Goal: Information Seeking & Learning: Learn about a topic

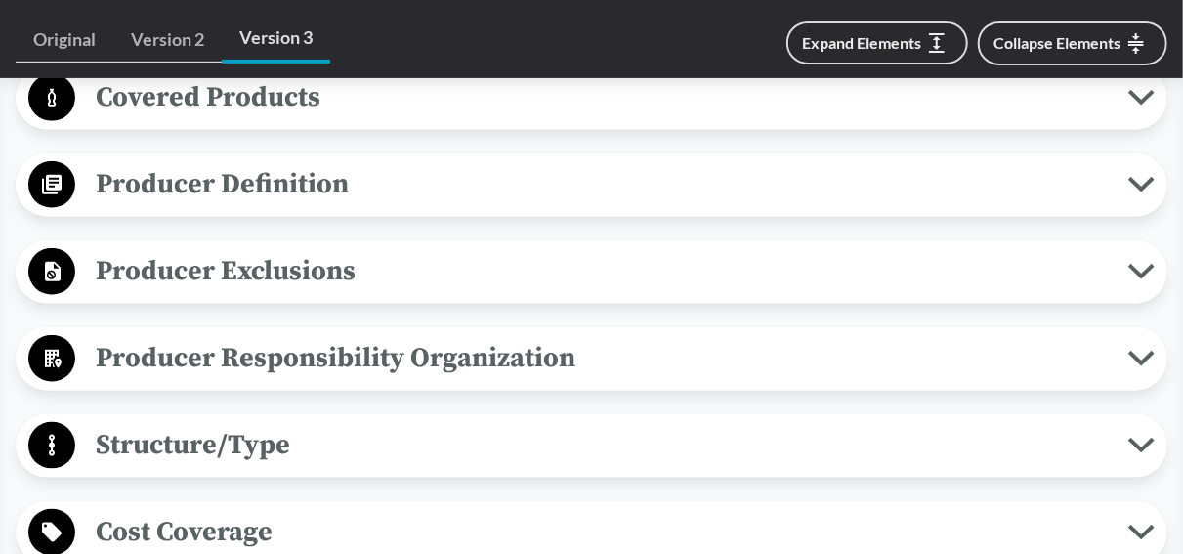
scroll to position [929, 0]
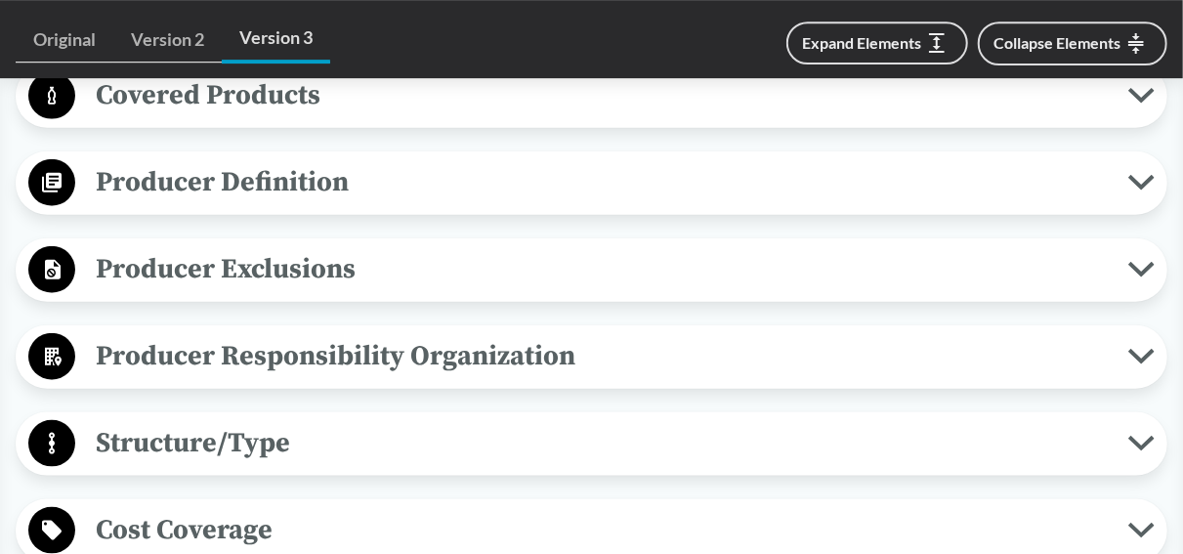
click at [728, 257] on span "Producer Exclusions" at bounding box center [601, 269] width 1053 height 44
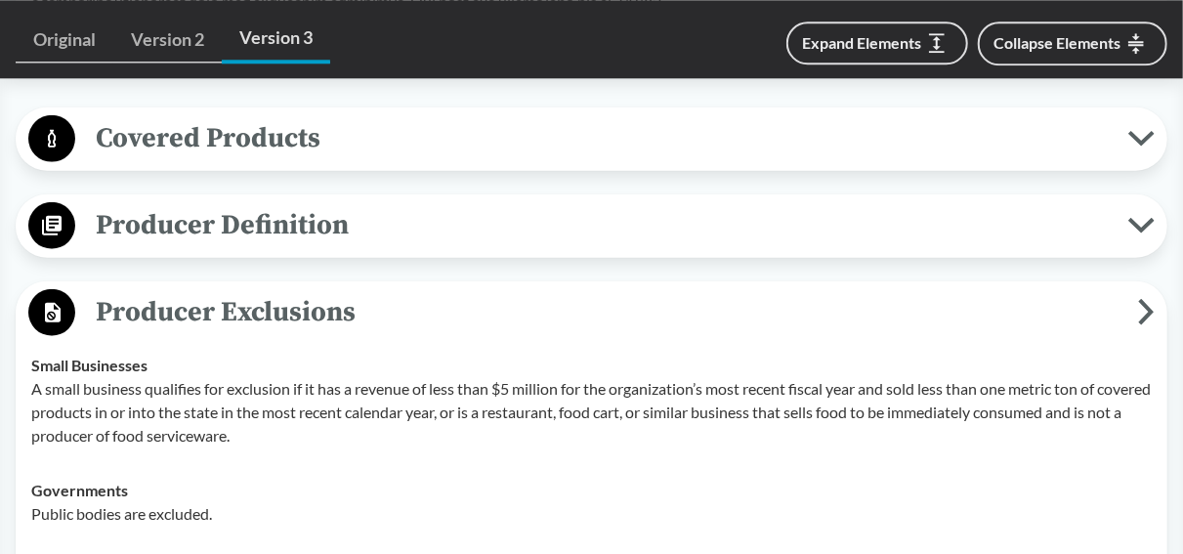
scroll to position [881, 0]
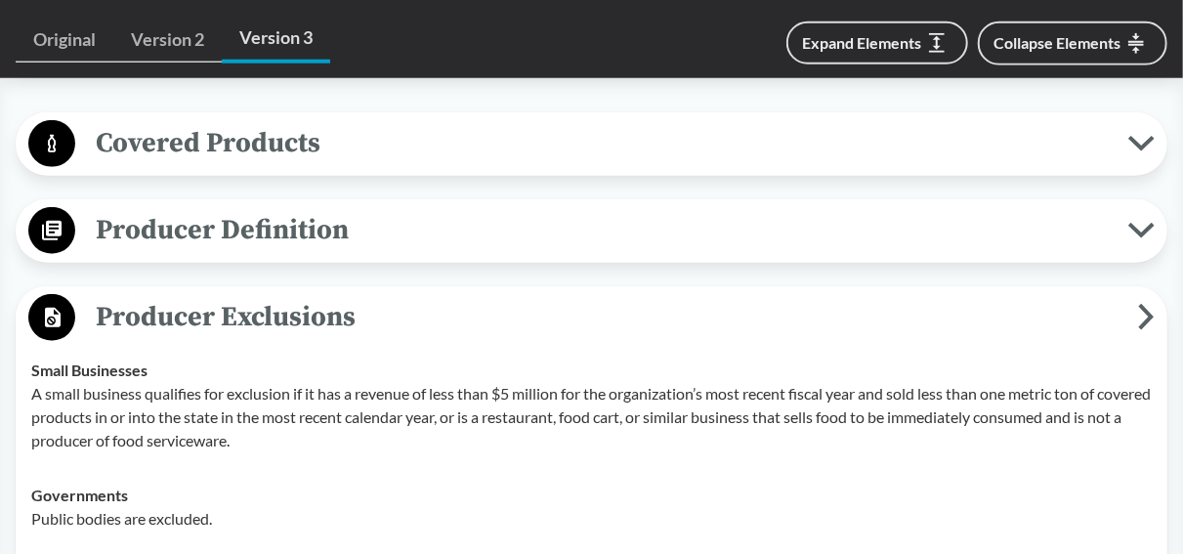
click at [488, 225] on span "Producer Definition" at bounding box center [601, 230] width 1053 height 44
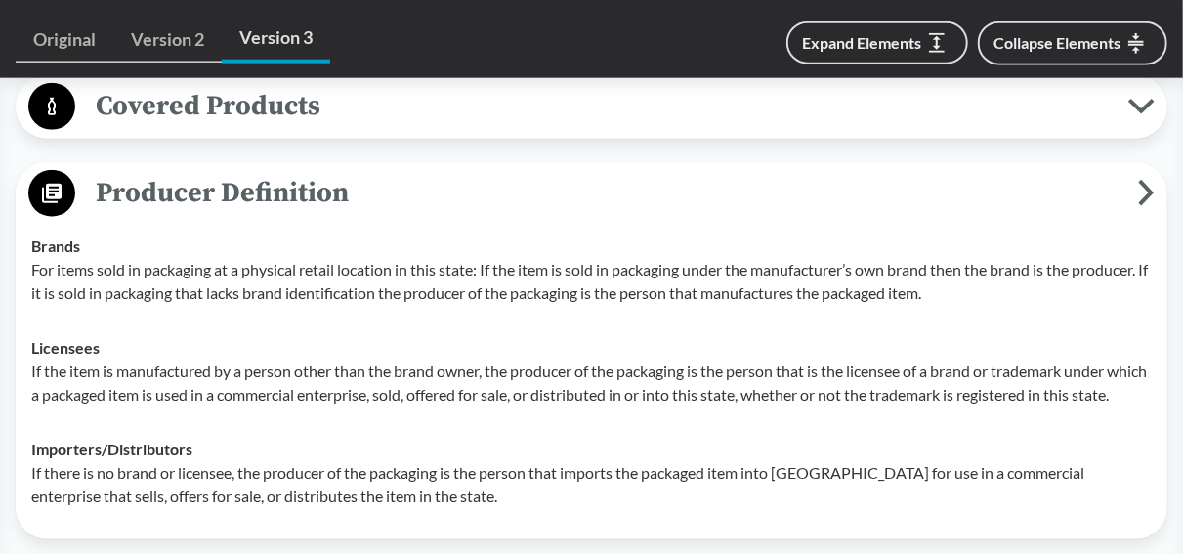
scroll to position [919, 0]
click at [398, 118] on span "Covered Products" at bounding box center [601, 106] width 1053 height 44
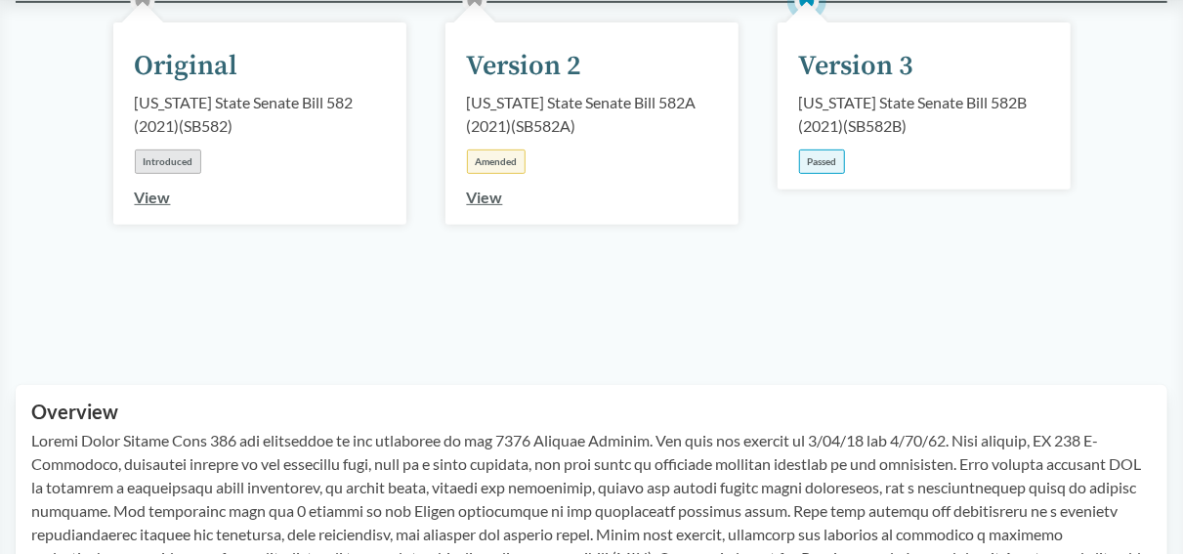
scroll to position [163, 0]
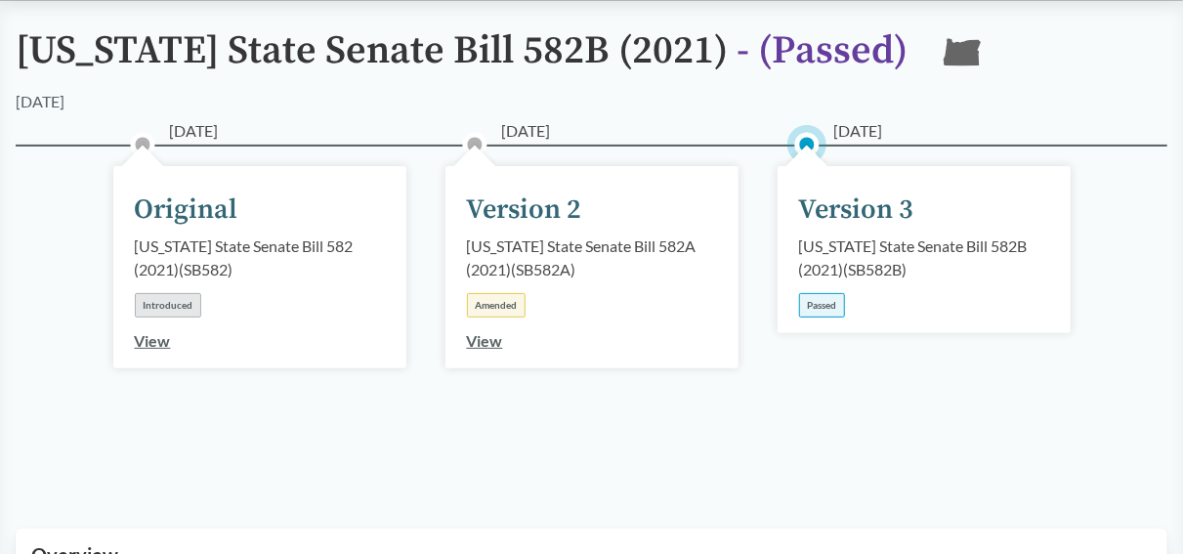
click at [484, 338] on link "View" at bounding box center [485, 340] width 36 height 19
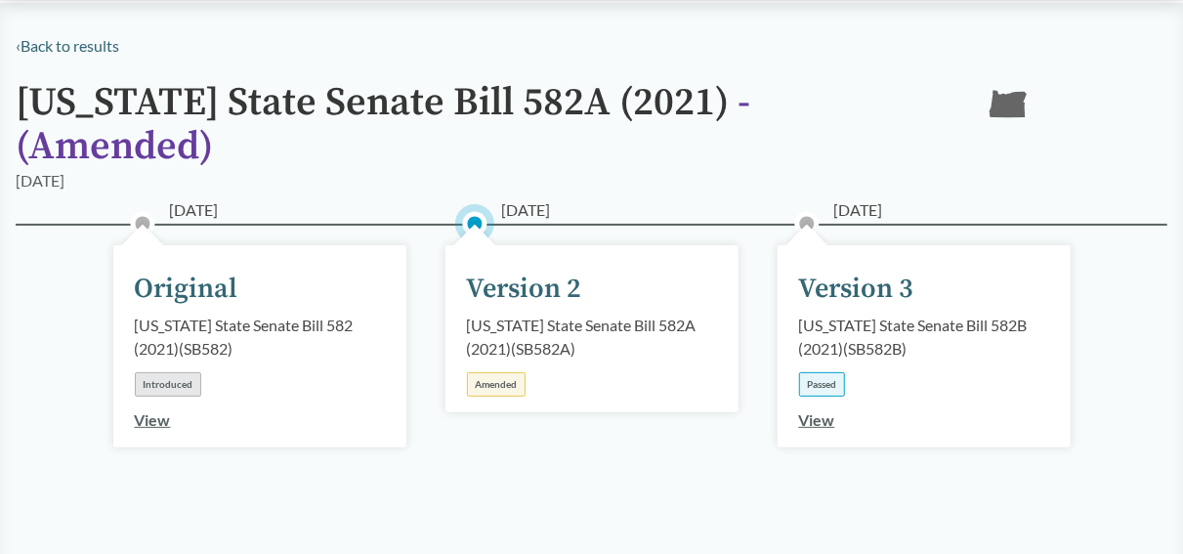
scroll to position [112, 0]
click at [837, 394] on div "[DATE] Version 3 [US_STATE] State Senate Bill 582B (2021) ( SB582B ) Passed View" at bounding box center [924, 345] width 293 height 202
click at [804, 409] on link "View" at bounding box center [817, 418] width 36 height 19
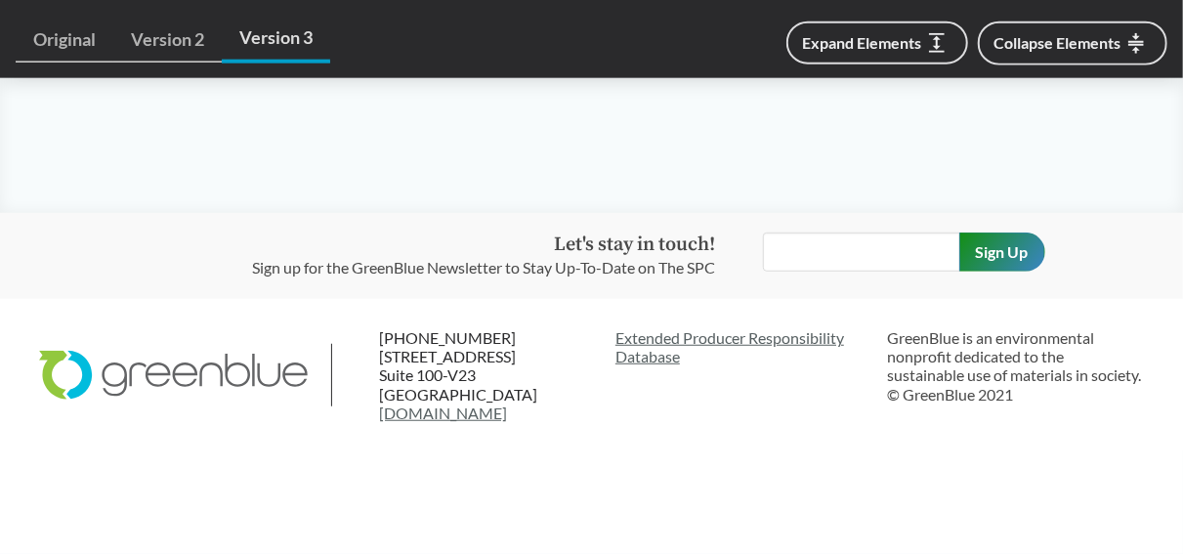
scroll to position [4108, 0]
